Goal: Check status: Check status

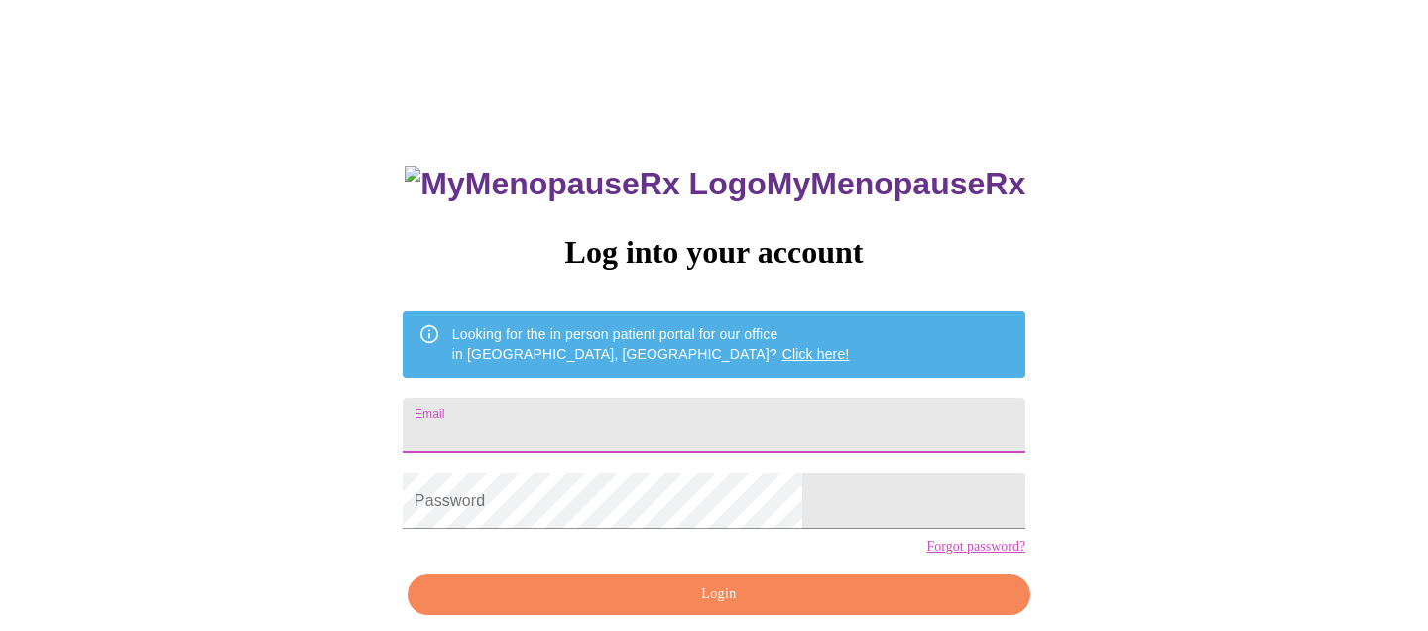
click at [614, 417] on input "Email" at bounding box center [714, 426] width 623 height 56
type input "[EMAIL_ADDRESS][DOMAIN_NAME]"
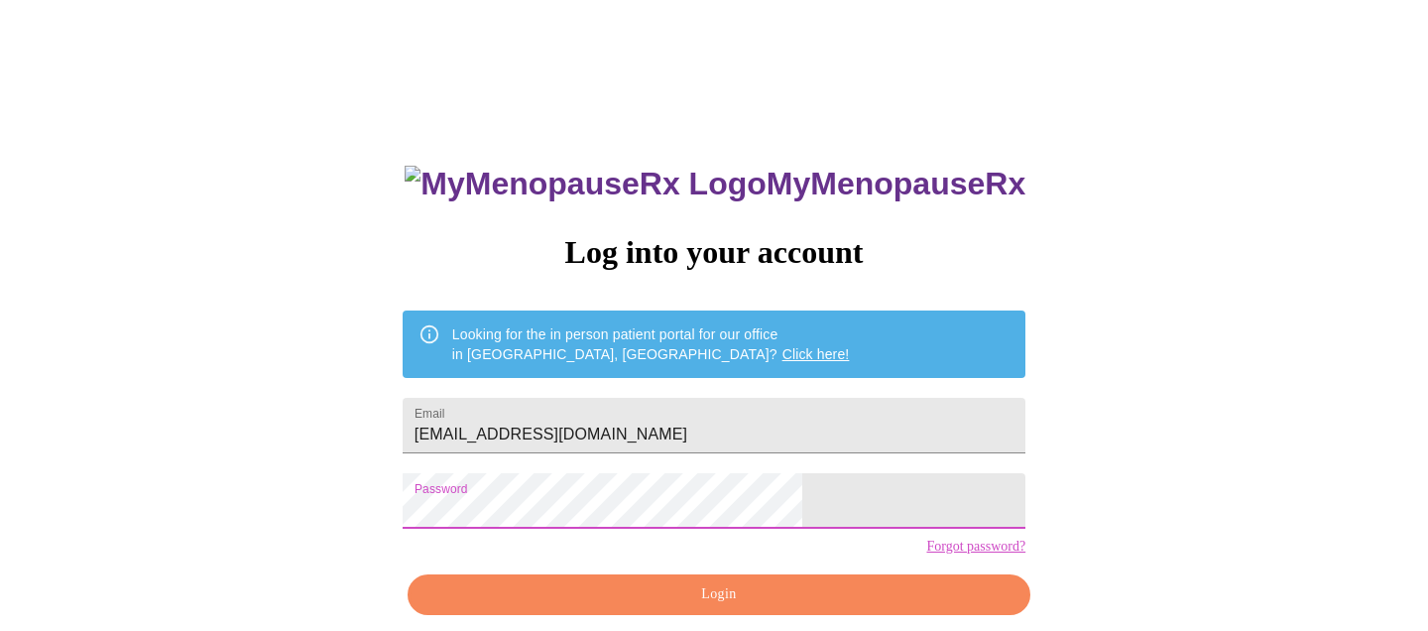
scroll to position [83, 0]
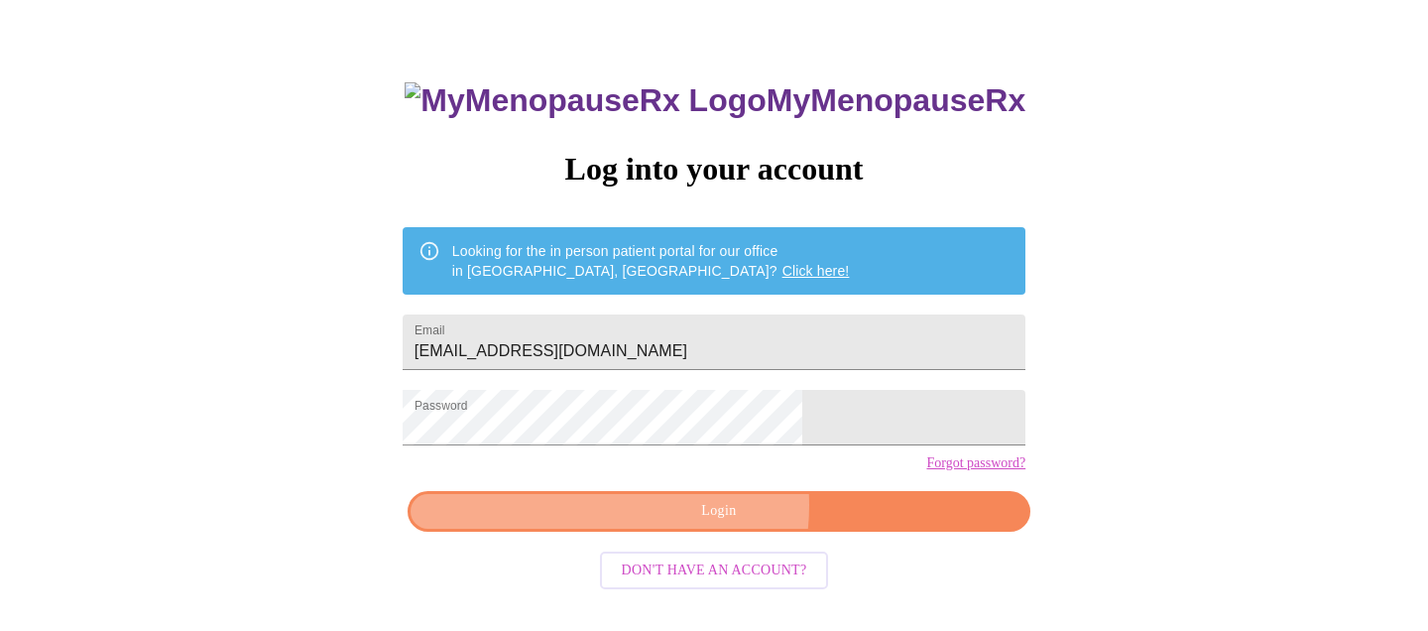
click at [692, 524] on span "Login" at bounding box center [718, 511] width 577 height 25
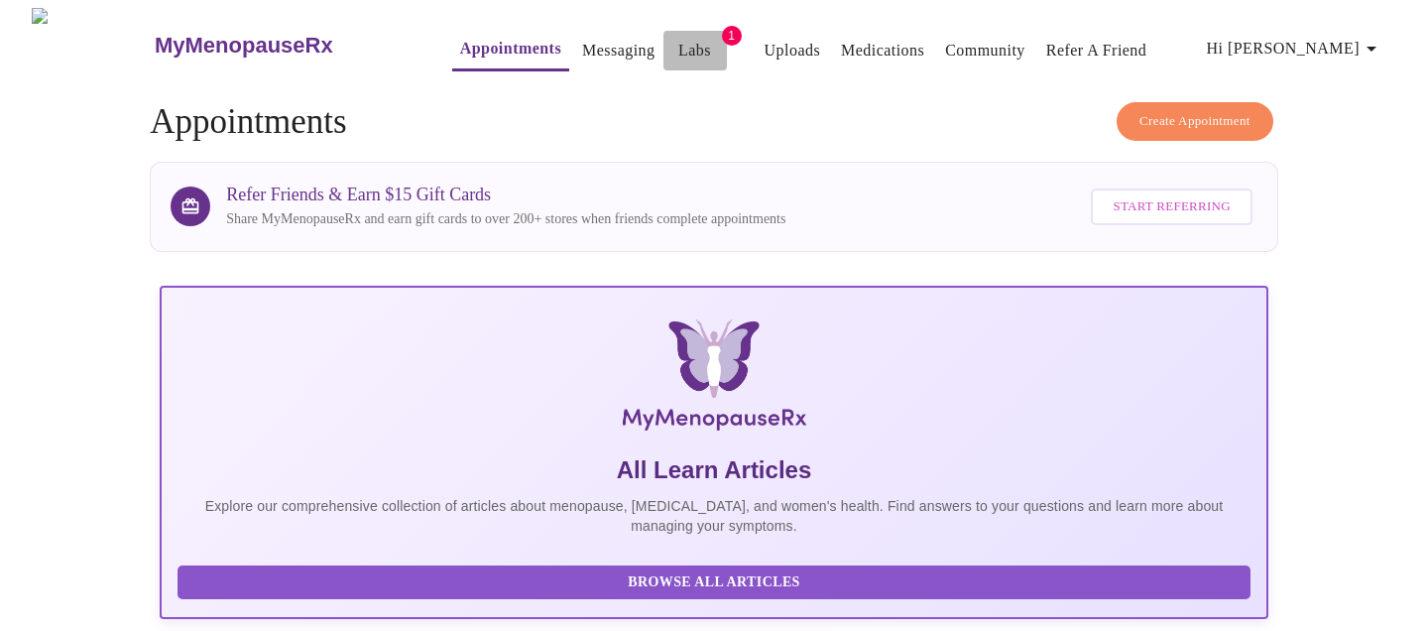
click at [678, 42] on link "Labs" at bounding box center [694, 51] width 33 height 28
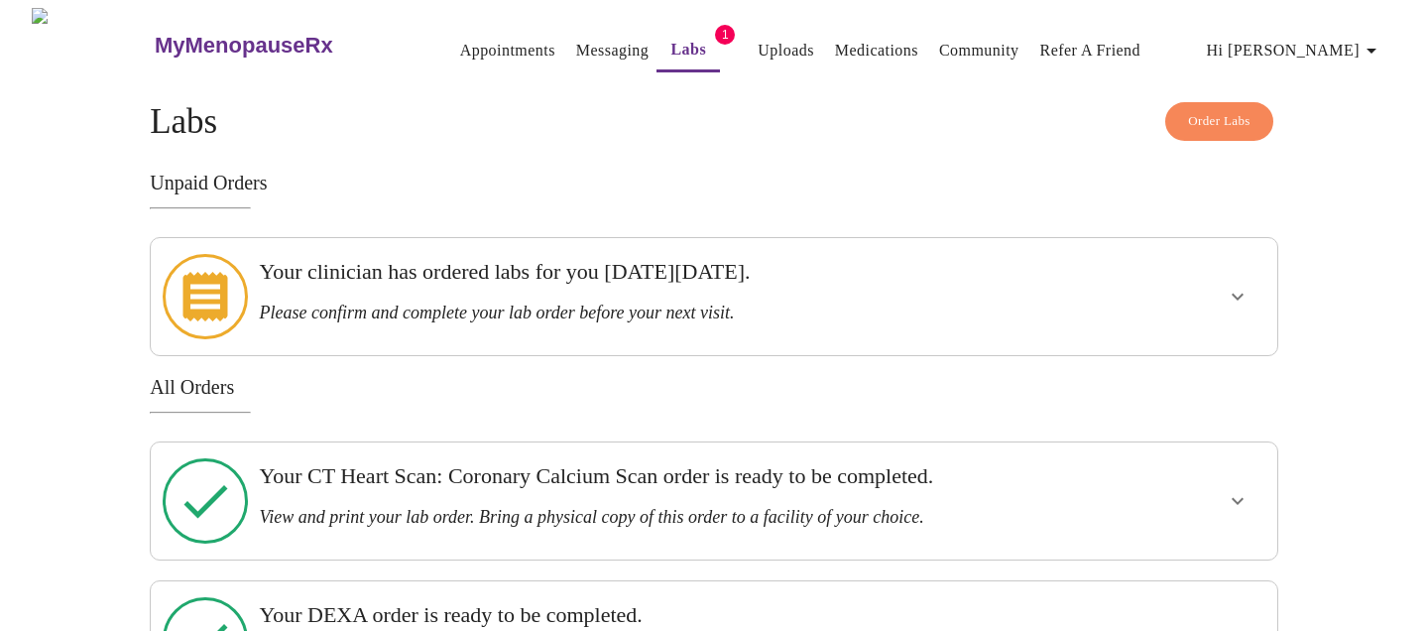
click at [655, 320] on div "Your clinician has ordered labs for you [DATE][DATE]. Please confirm and comple…" at bounding box center [659, 296] width 817 height 101
click at [1231, 285] on icon "show more" at bounding box center [1238, 297] width 24 height 24
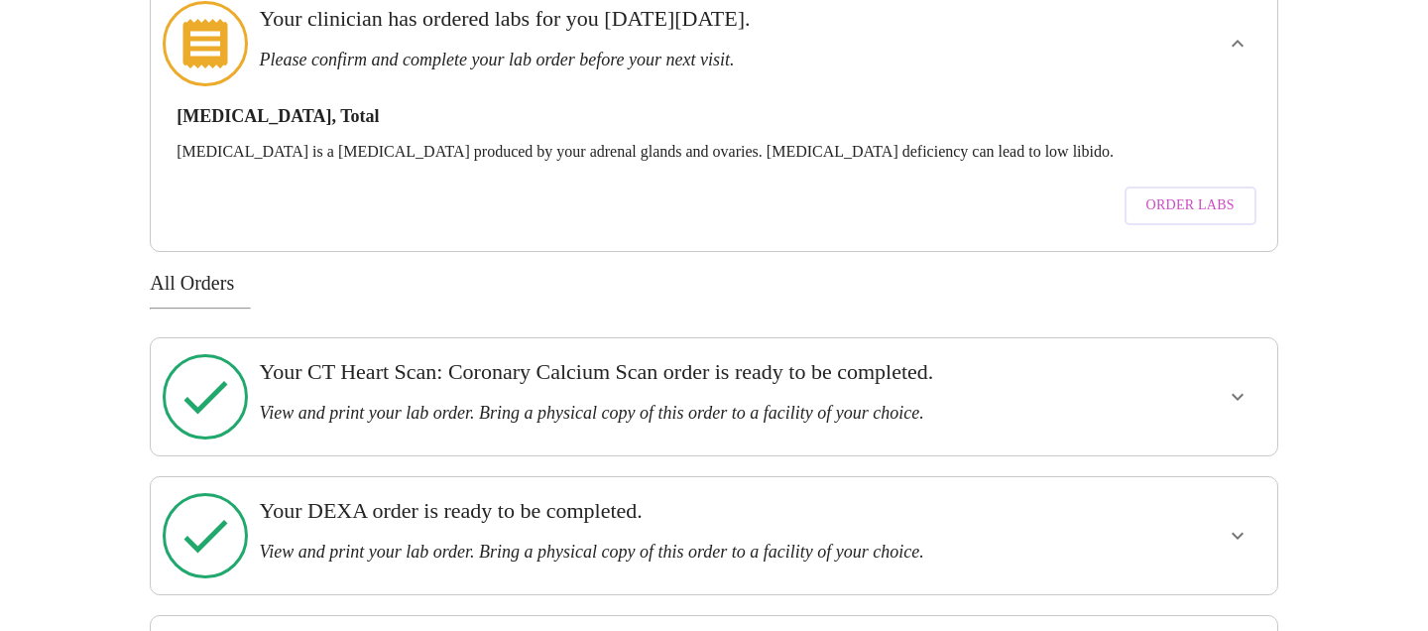
scroll to position [307, 0]
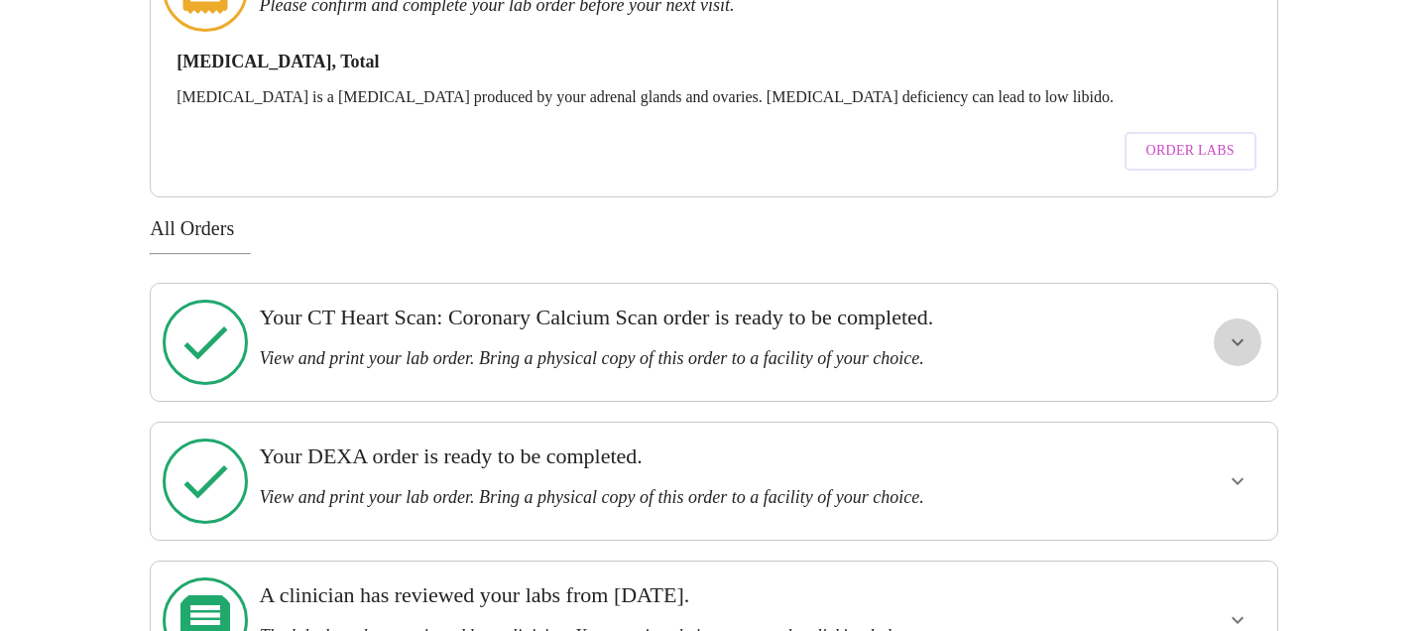
click at [1242, 330] on icon "show more" at bounding box center [1238, 342] width 24 height 24
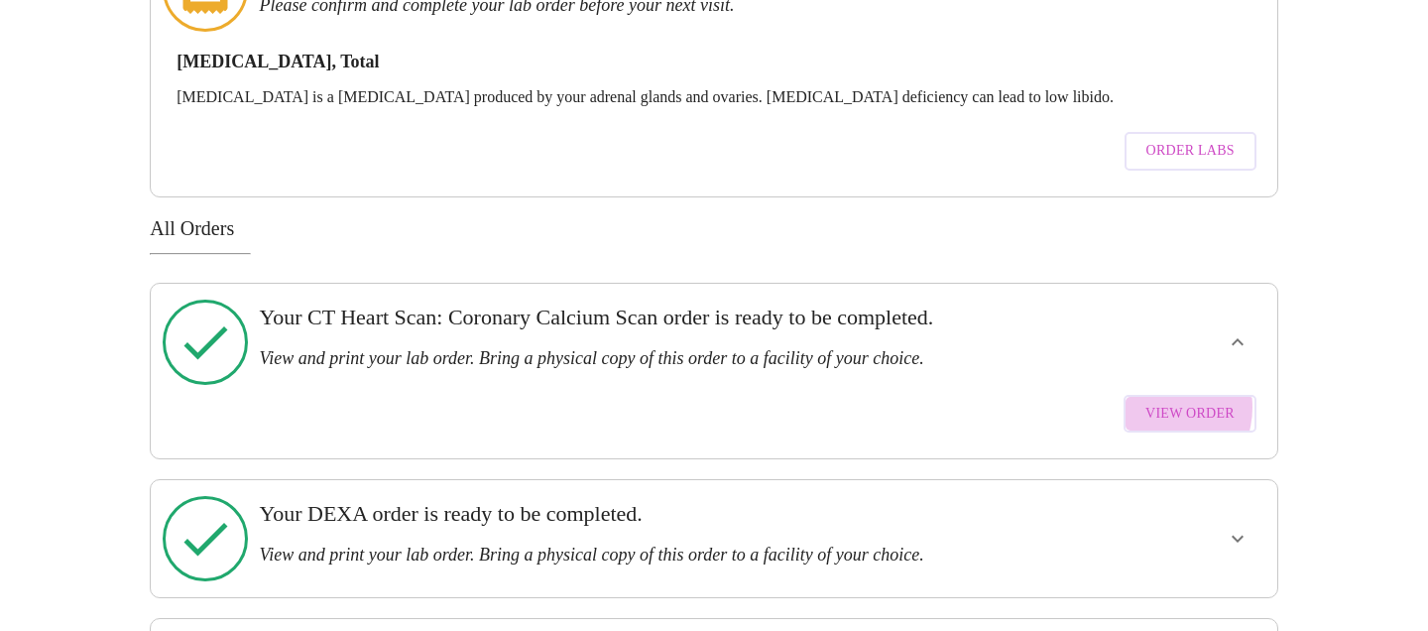
click at [1164, 402] on span "View Order" at bounding box center [1189, 414] width 89 height 25
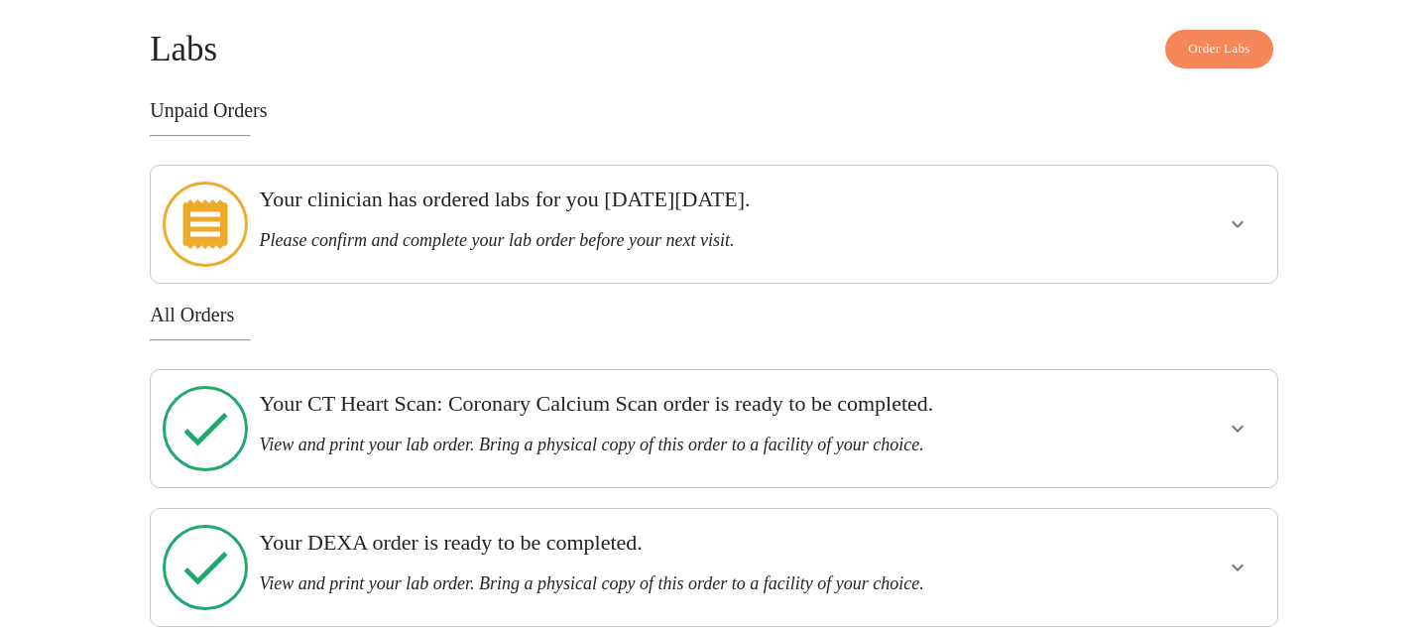
scroll to position [164, 0]
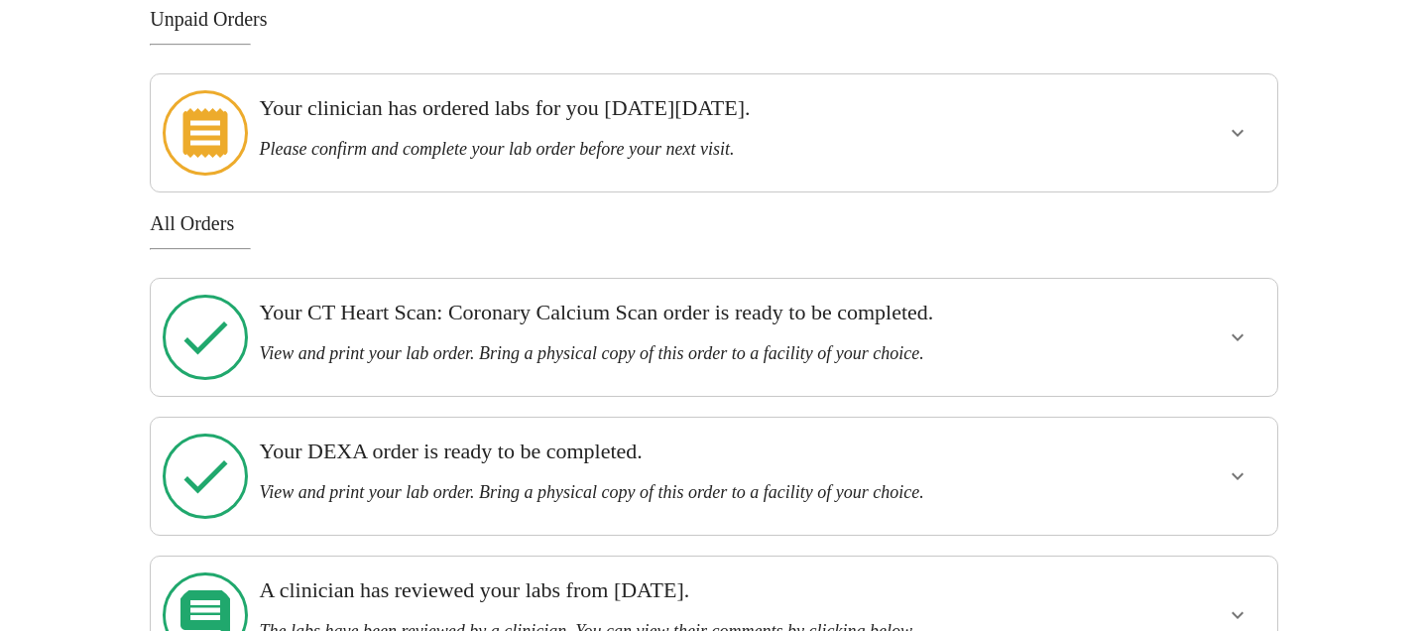
click at [1229, 464] on icon "show more" at bounding box center [1238, 476] width 24 height 24
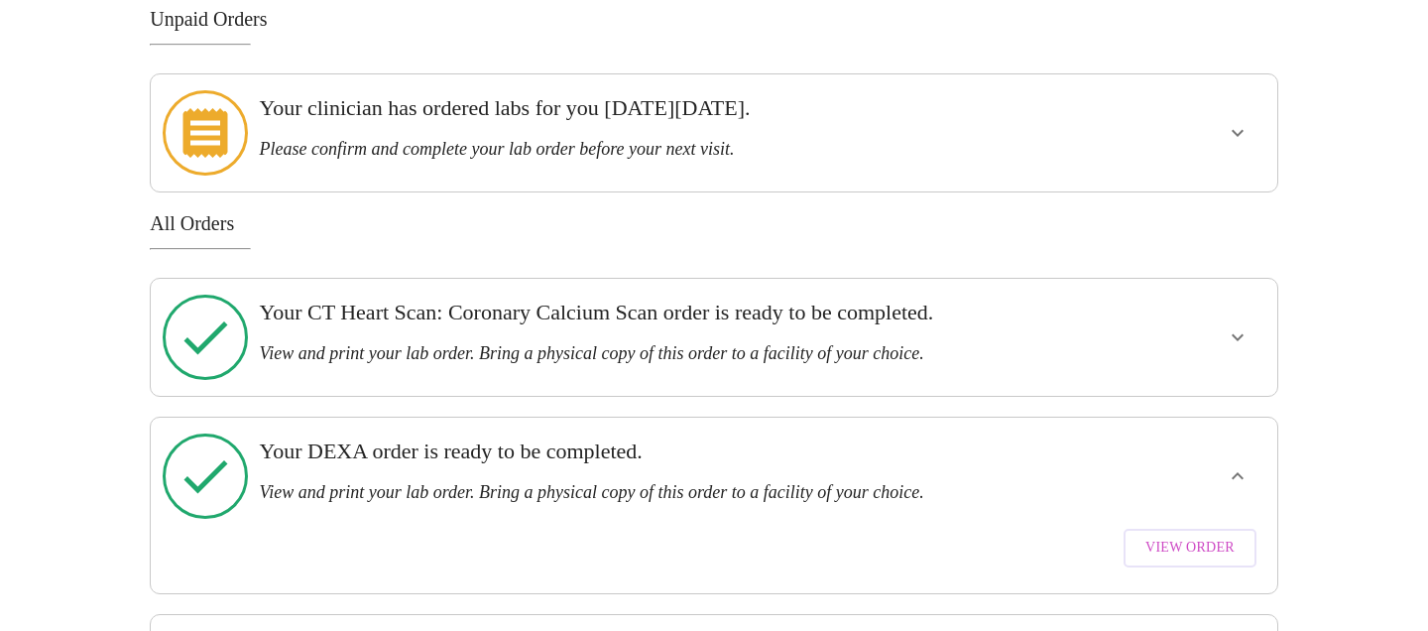
scroll to position [221, 0]
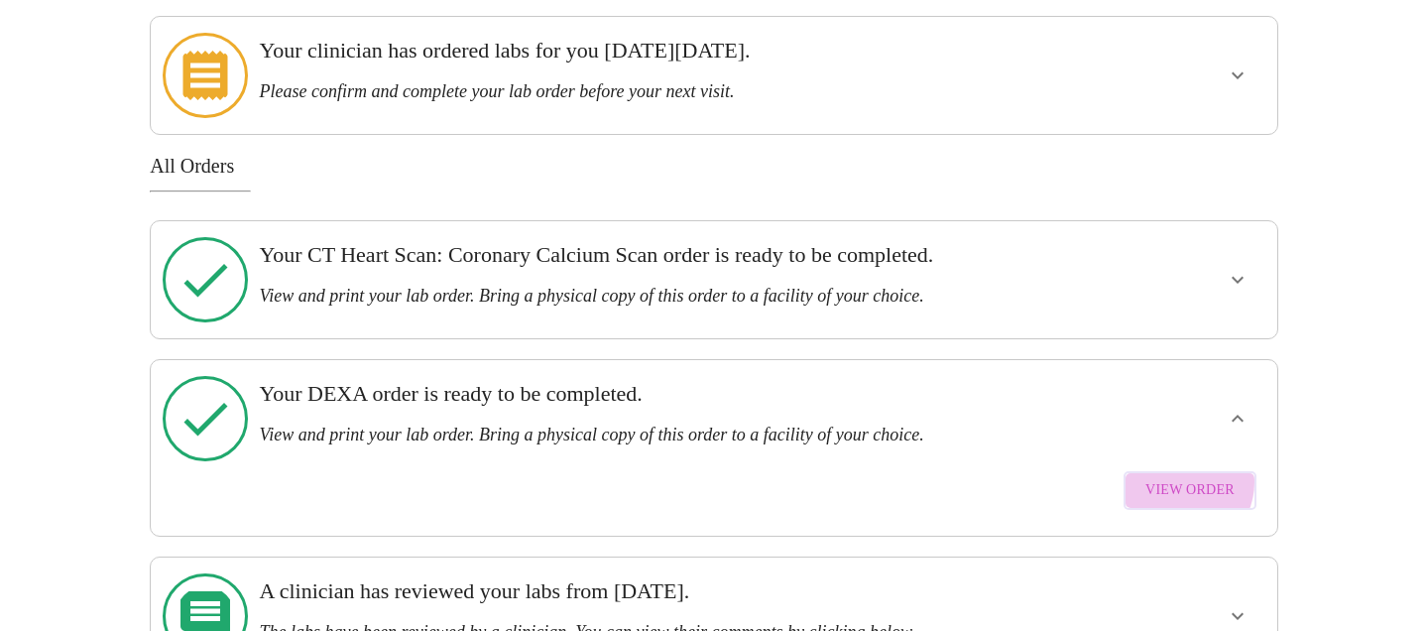
click at [1183, 478] on span "View Order" at bounding box center [1189, 490] width 89 height 25
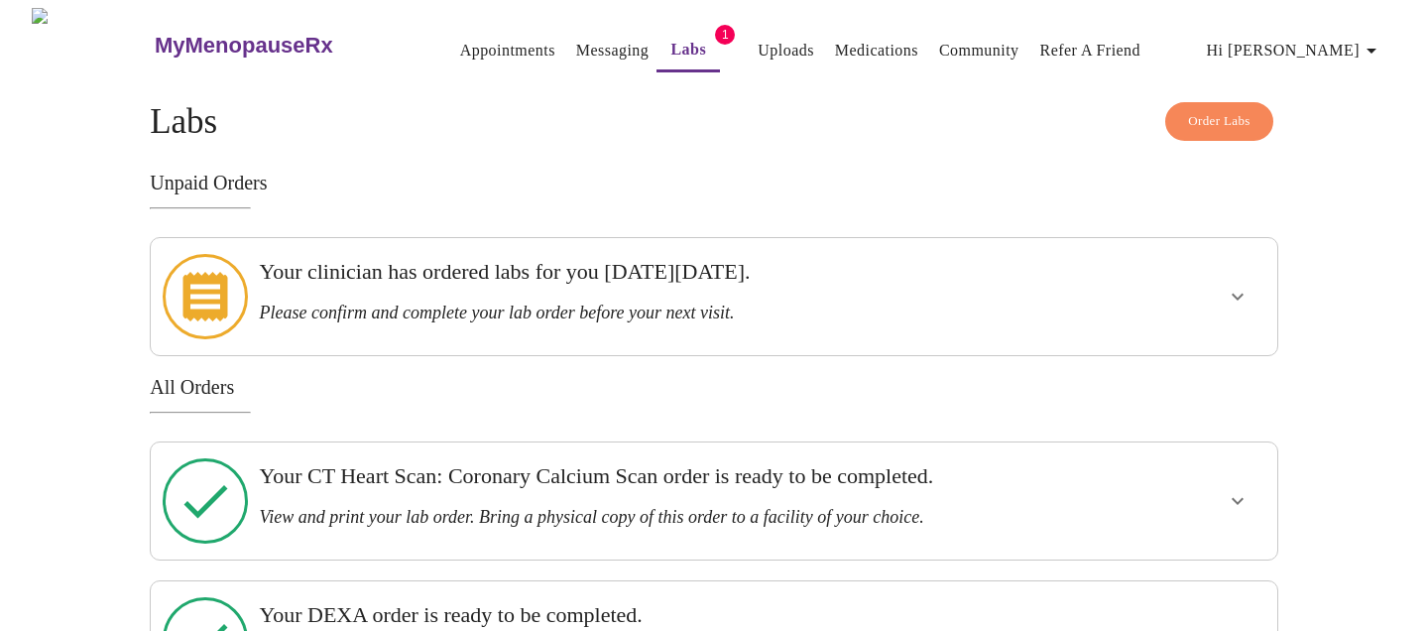
scroll to position [164, 0]
